Goal: Information Seeking & Learning: Learn about a topic

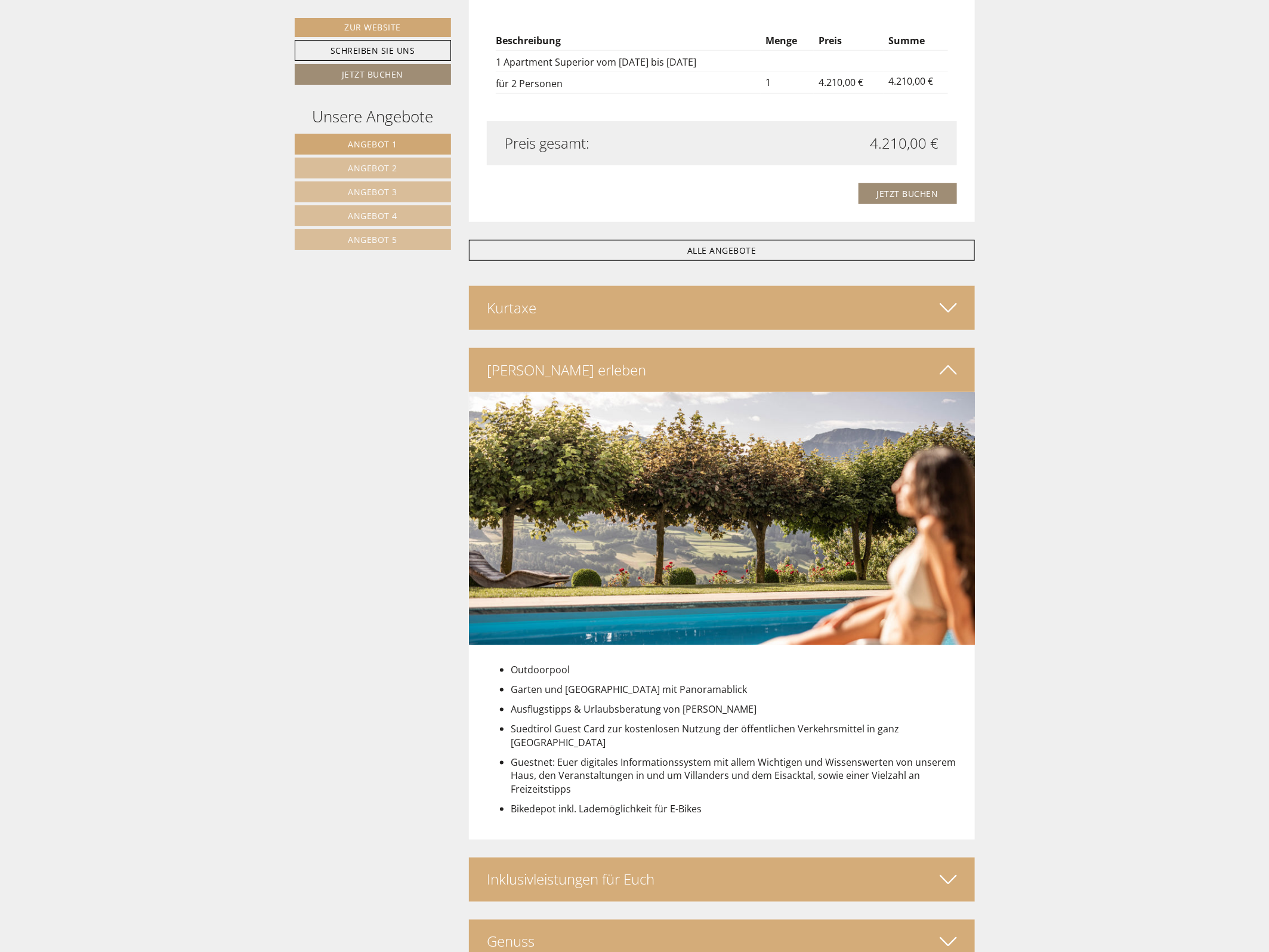
scroll to position [2611, 0]
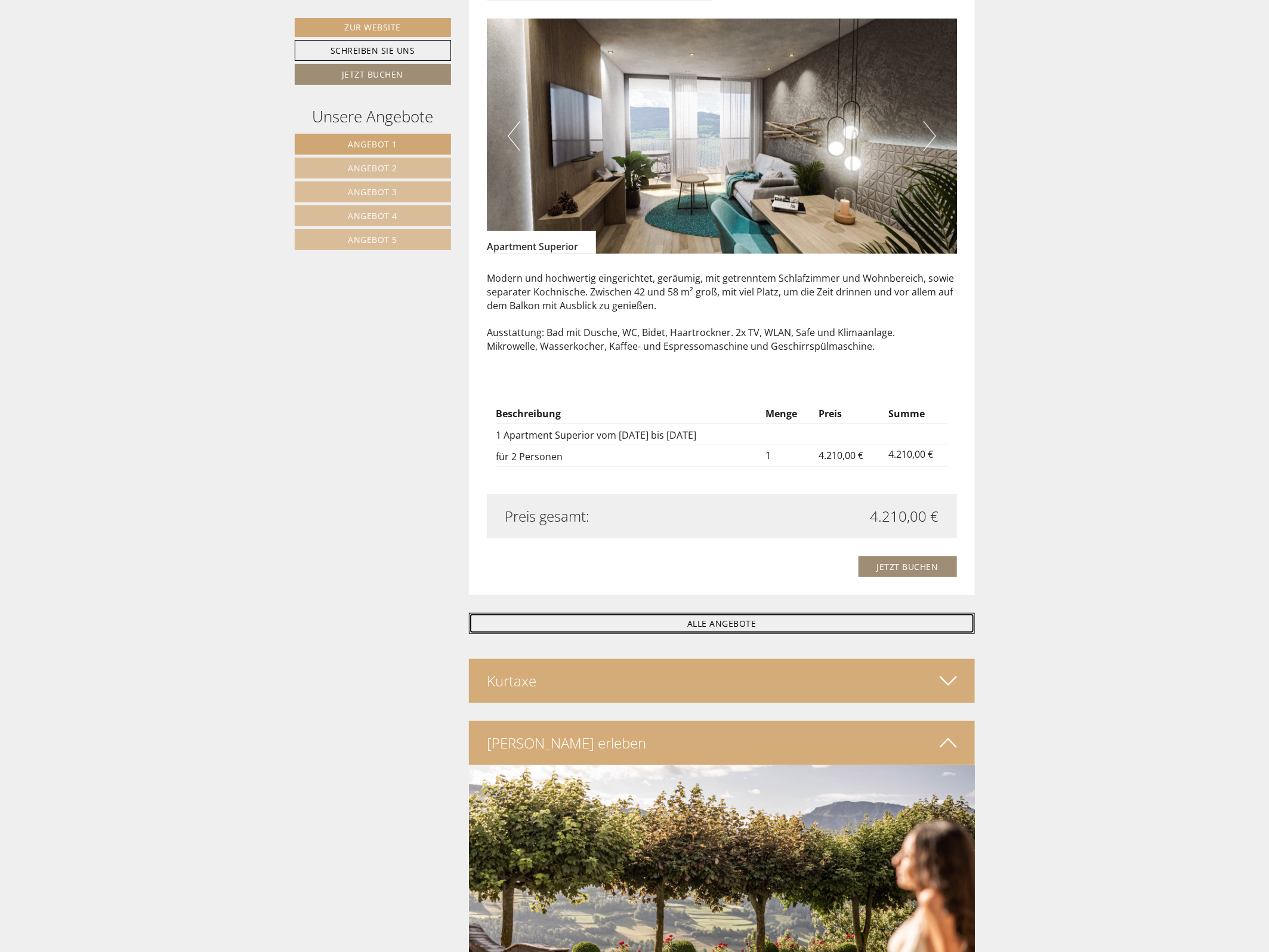
click at [764, 625] on link "ALLE ANGEBOTE" at bounding box center [722, 623] width 506 height 21
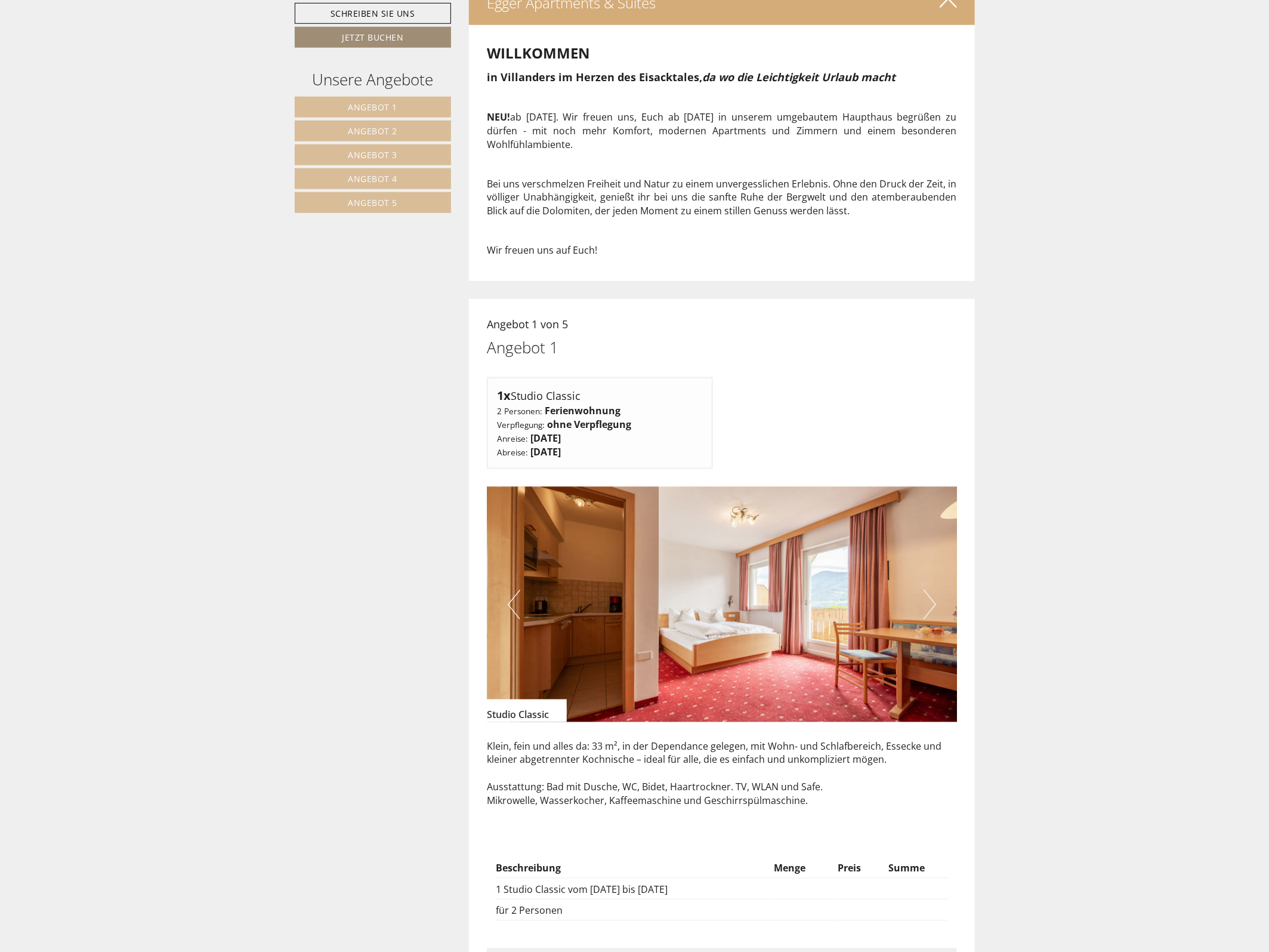
scroll to position [293, 0]
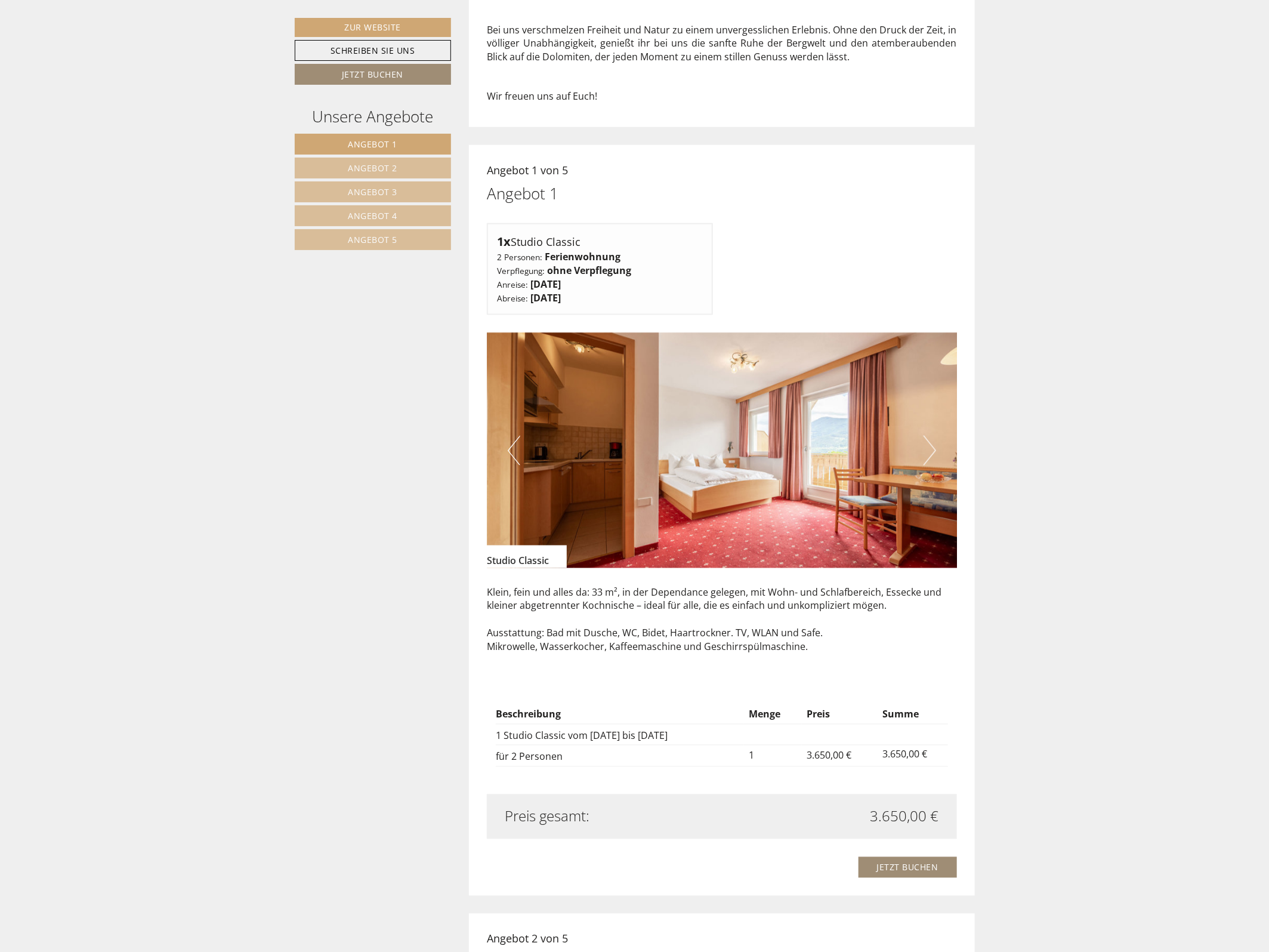
scroll to position [820, 0]
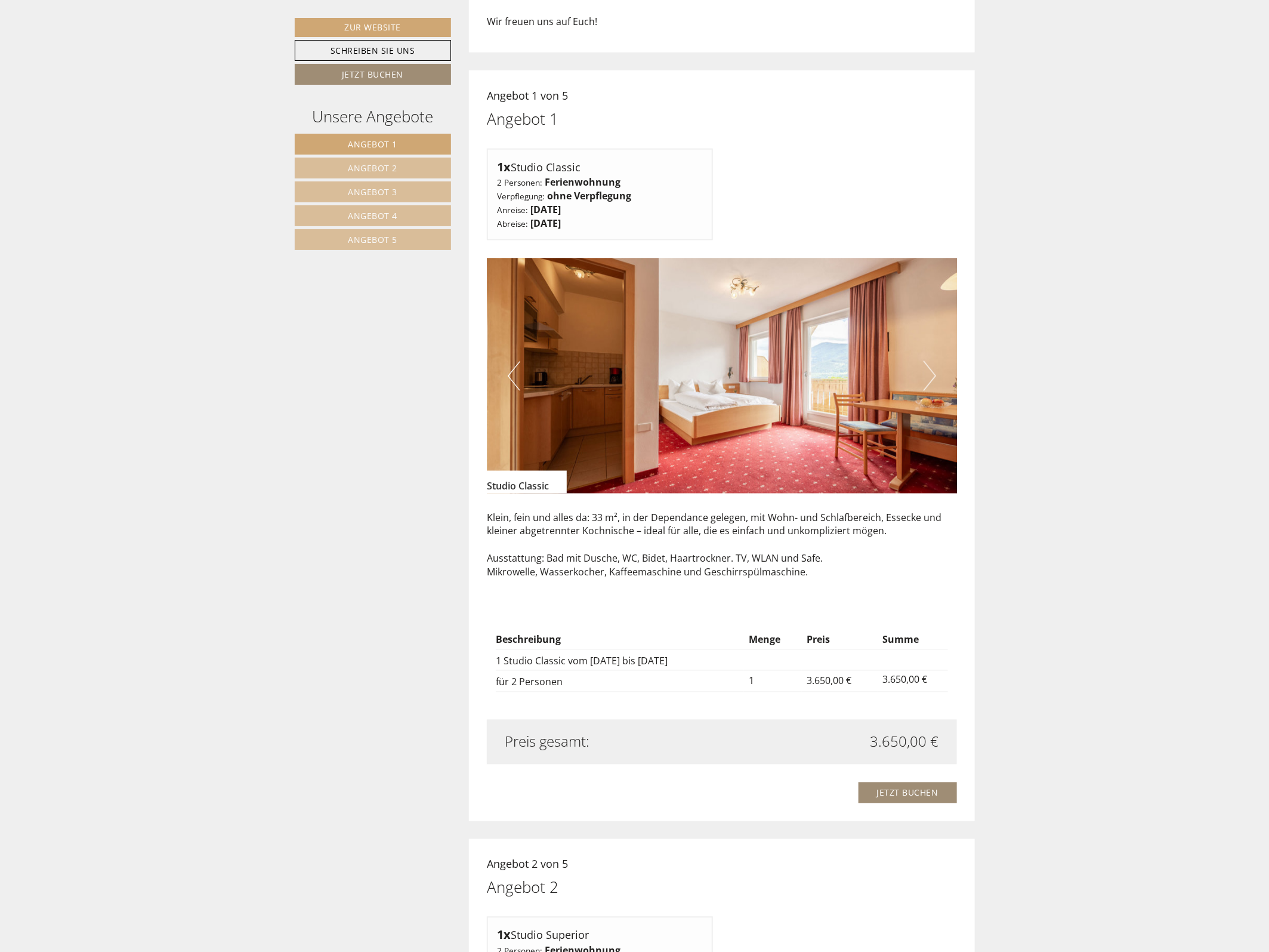
click at [386, 167] on span "Angebot 2" at bounding box center [372, 168] width 50 height 11
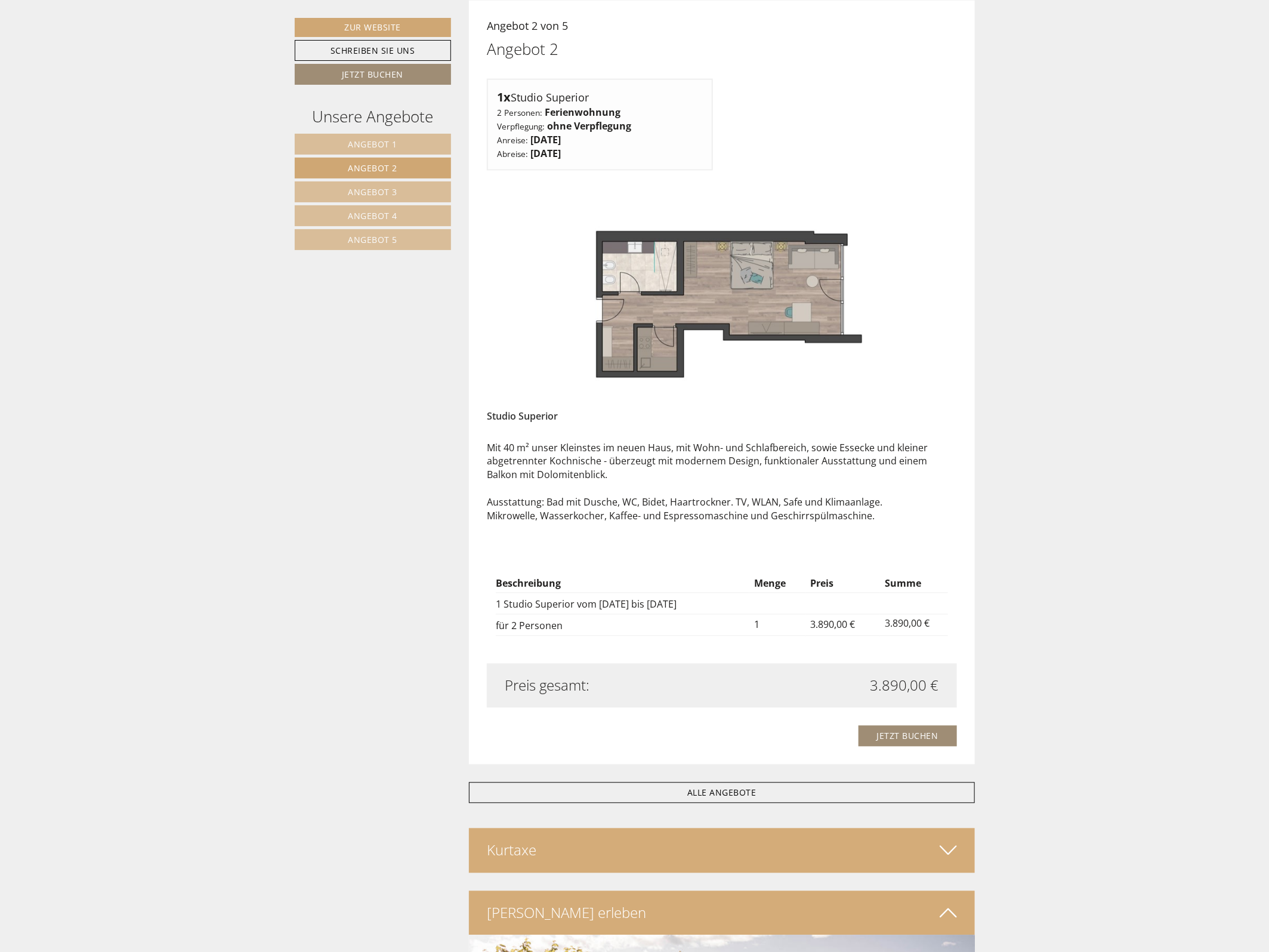
drag, startPoint x: 370, startPoint y: 188, endPoint x: 377, endPoint y: 188, distance: 7.0
click at [370, 188] on span "Angebot 3" at bounding box center [372, 191] width 50 height 11
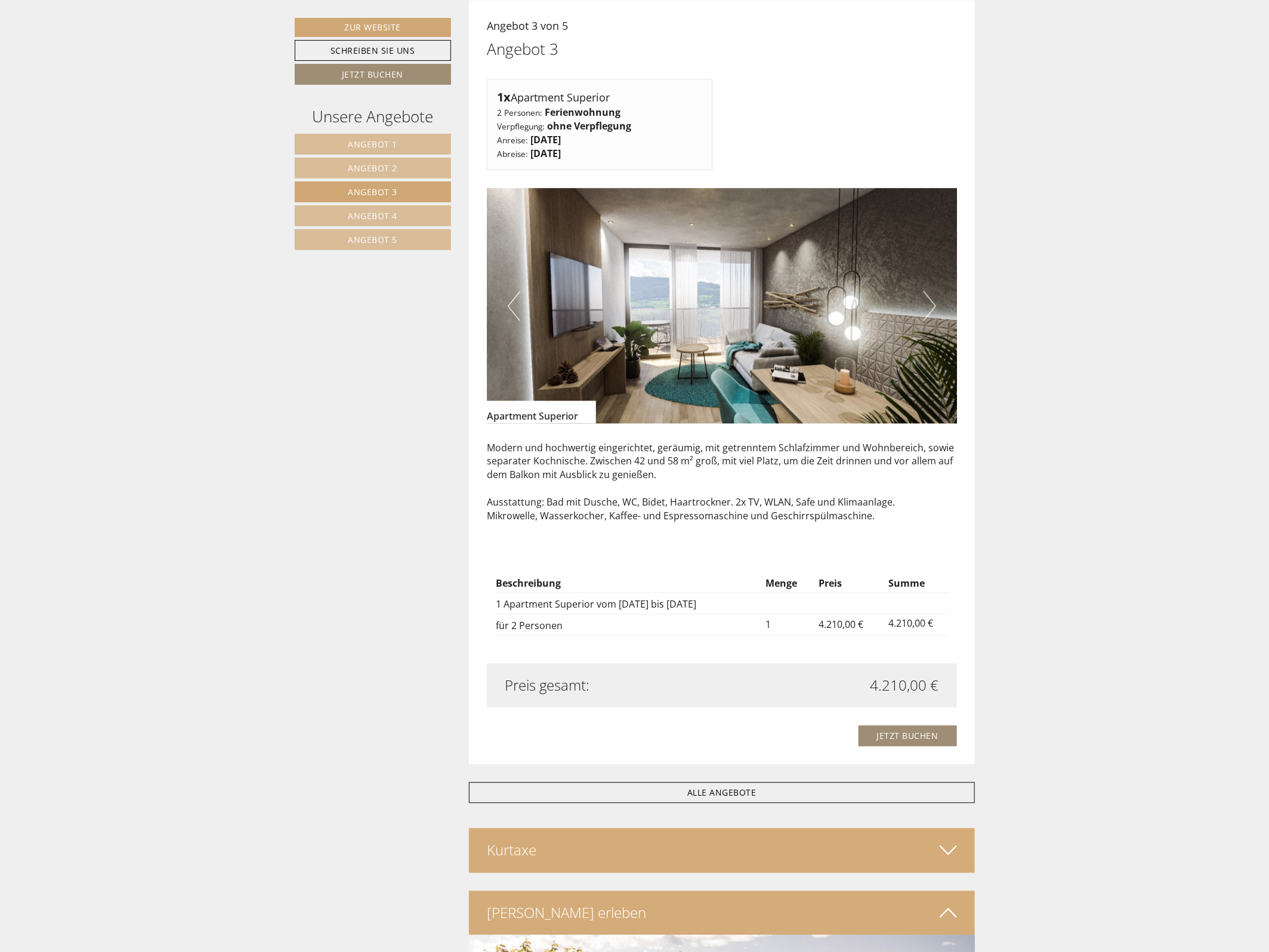
click at [383, 218] on span "Angebot 4" at bounding box center [372, 215] width 50 height 11
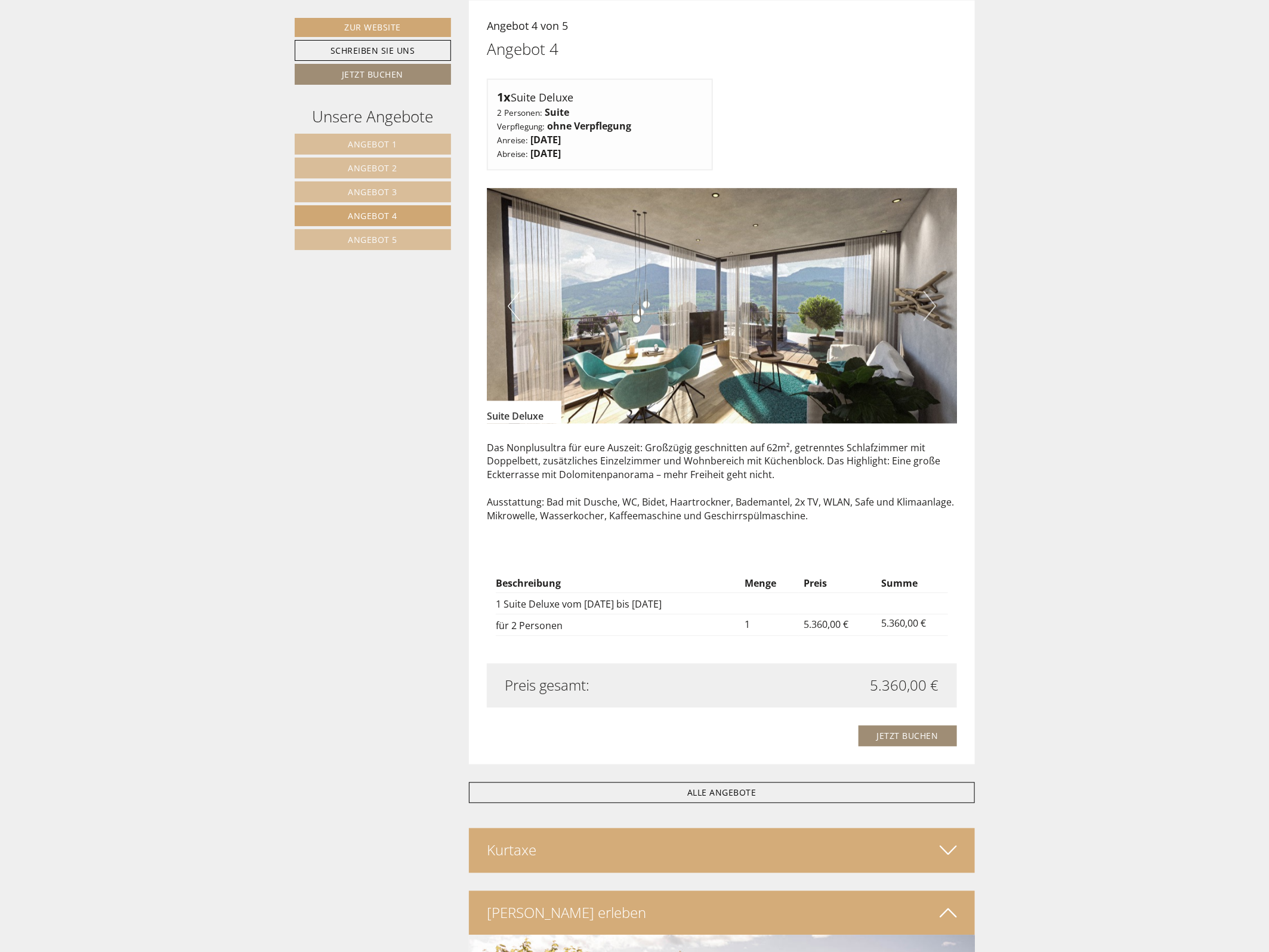
click at [375, 245] on span "Angebot 5" at bounding box center [372, 239] width 50 height 11
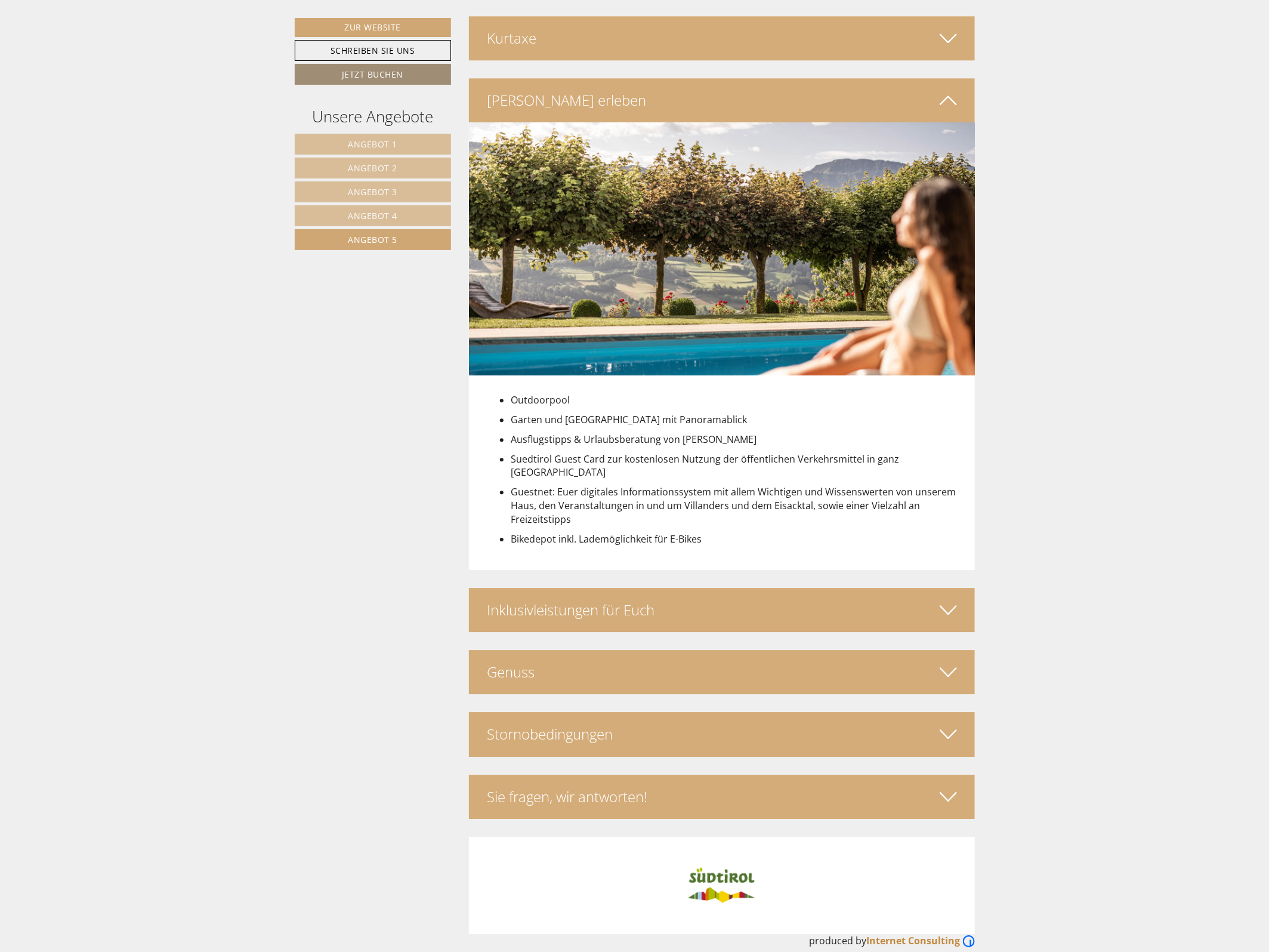
scroll to position [1391, 0]
